Goal: Task Accomplishment & Management: Manage account settings

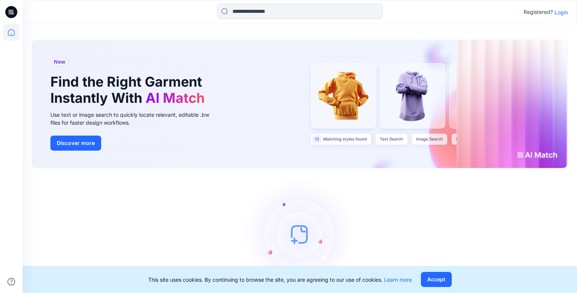
click at [562, 12] on p "Login" at bounding box center [561, 12] width 14 height 8
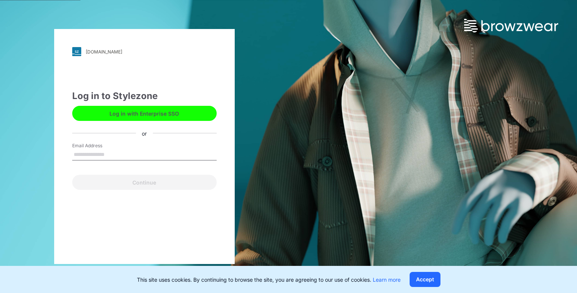
click at [181, 156] on input "Email Address" at bounding box center [144, 154] width 144 height 11
click at [72, 149] on div at bounding box center [72, 149] width 0 height 0
click at [149, 151] on input "Email Address" at bounding box center [144, 154] width 144 height 11
type input "**********"
click at [72, 174] on button "Continue" at bounding box center [144, 181] width 144 height 15
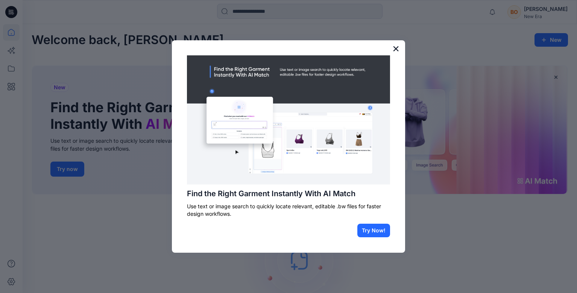
click at [396, 51] on button "×" at bounding box center [395, 48] width 7 height 12
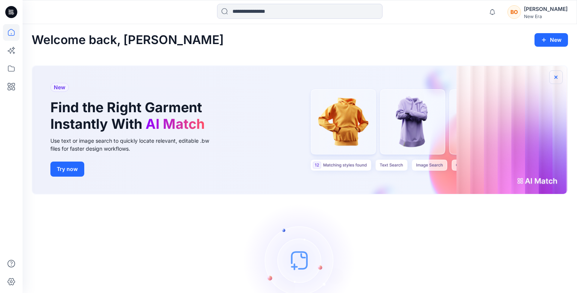
click at [555, 75] on icon "button" at bounding box center [556, 77] width 6 height 6
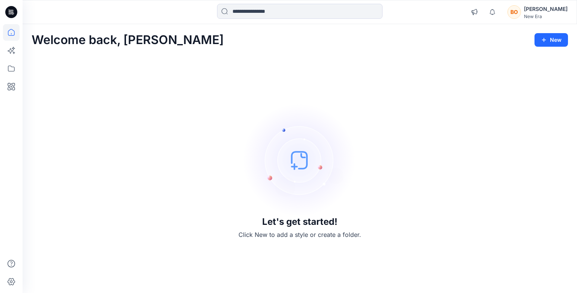
click at [526, 17] on div "New Era" at bounding box center [546, 17] width 44 height 6
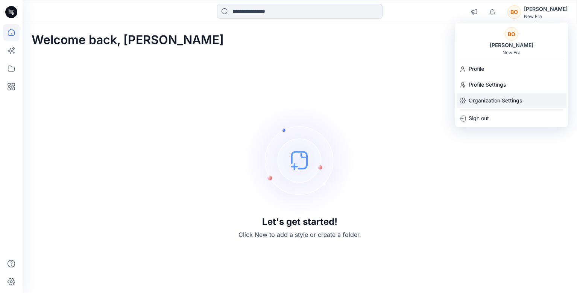
click at [497, 100] on p "Organization Settings" at bounding box center [495, 100] width 53 height 14
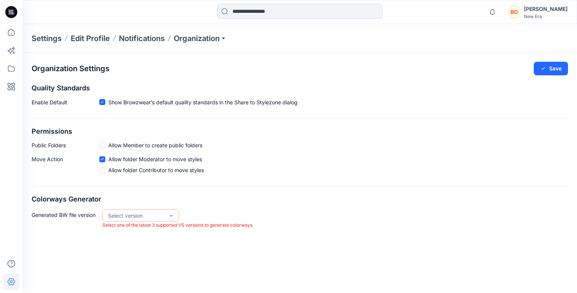
click at [47, 38] on p "Settings" at bounding box center [47, 38] width 30 height 11
click at [13, 33] on icon at bounding box center [11, 32] width 17 height 17
